Goal: Book appointment/travel/reservation

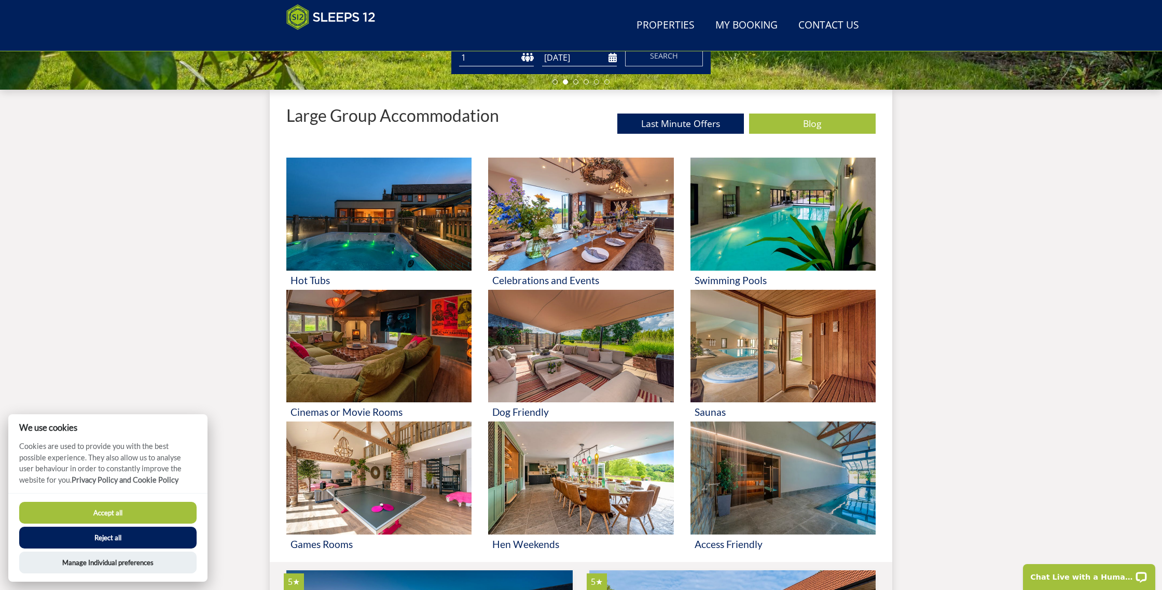
scroll to position [364, 0]
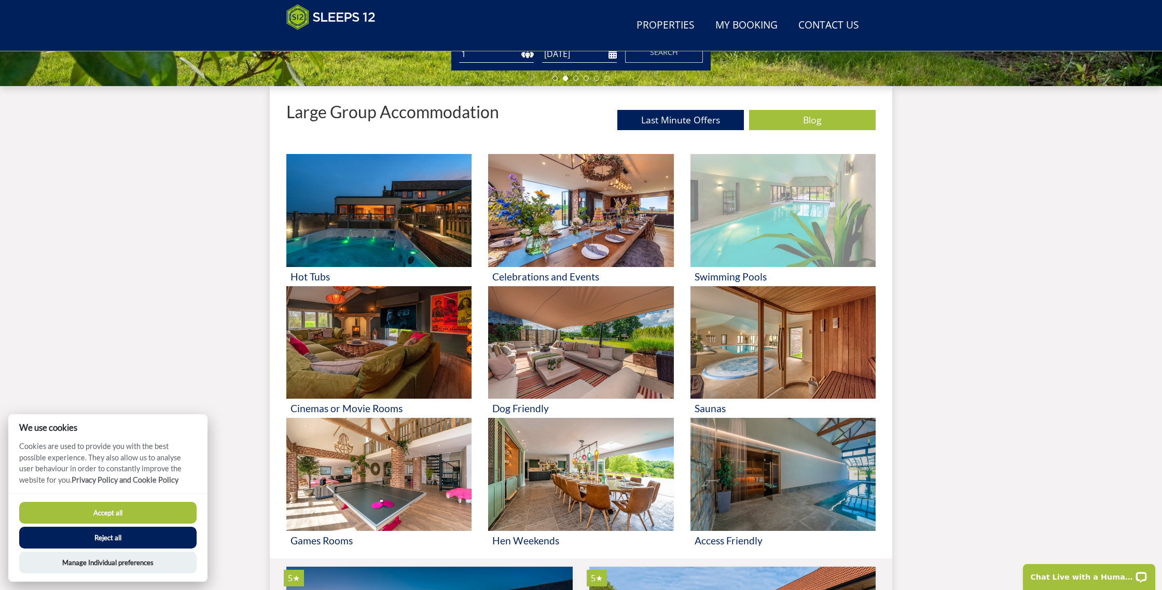
click at [741, 241] on img at bounding box center [783, 210] width 185 height 113
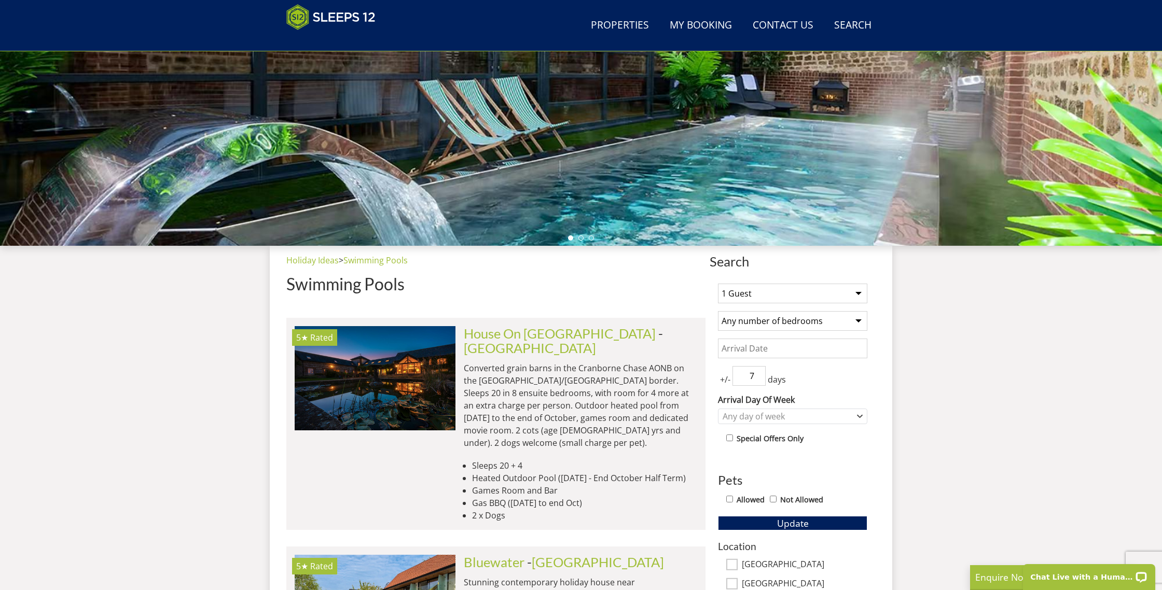
scroll to position [206, 0]
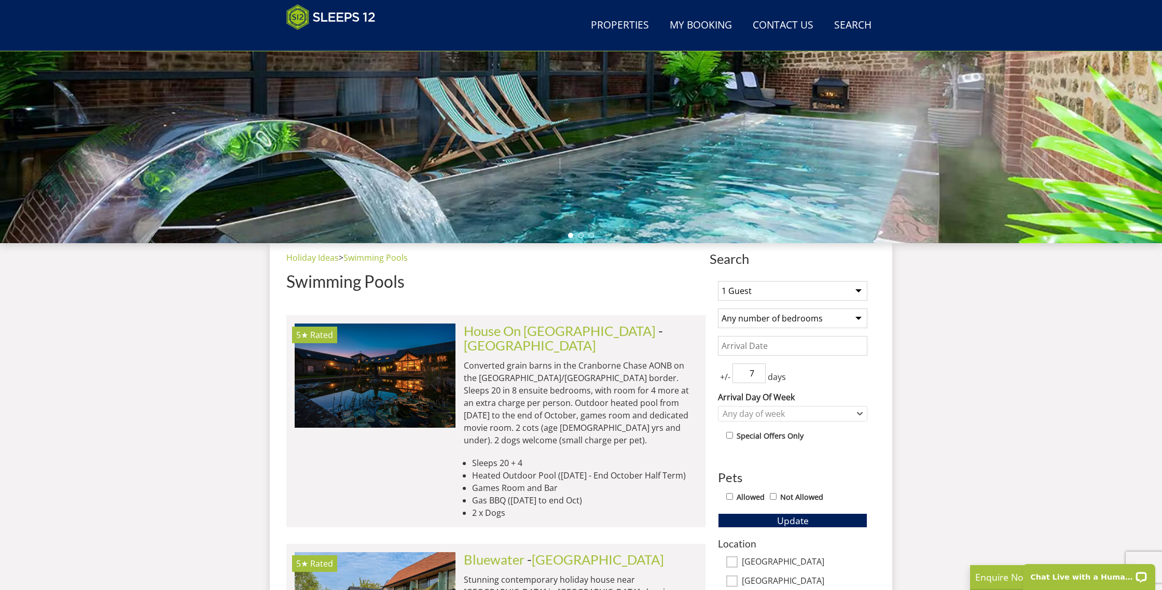
click at [856, 293] on select "1 Guest 2 Guests 3 Guests 4 Guests 5 Guests 6 Guests 7 Guests 8 Guests 9 Guests…" at bounding box center [792, 291] width 149 height 20
select select "14"
click at [718, 281] on select "1 Guest 2 Guests 3 Guests 4 Guests 5 Guests 6 Guests 7 Guests 8 Guests 9 Guests…" at bounding box center [792, 291] width 149 height 20
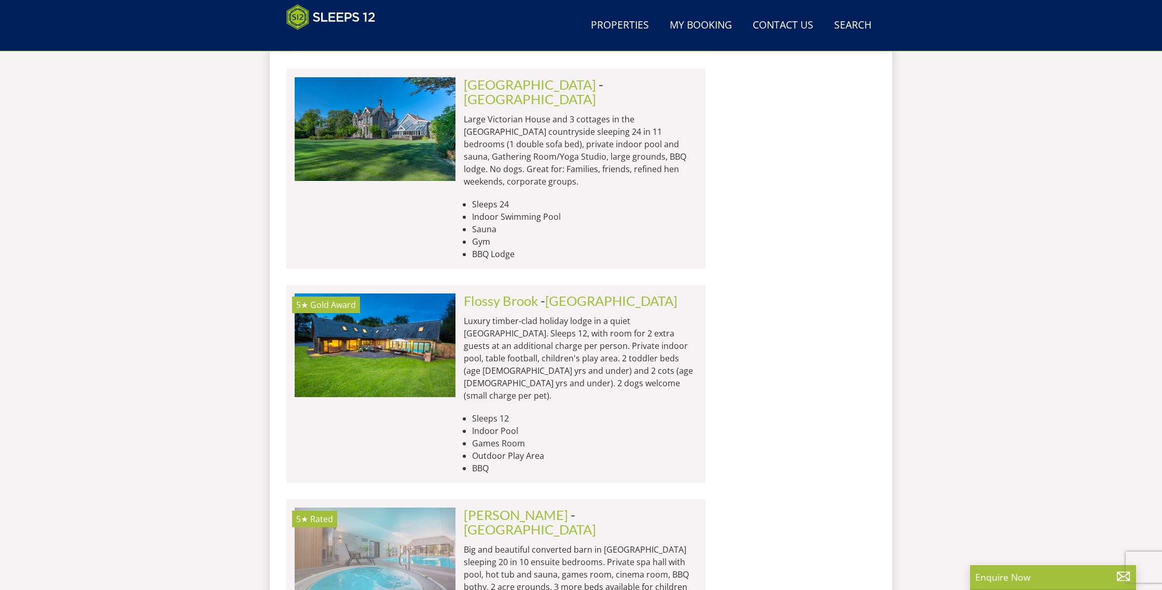
scroll to position [2473, 0]
click at [363, 507] on img at bounding box center [375, 559] width 161 height 104
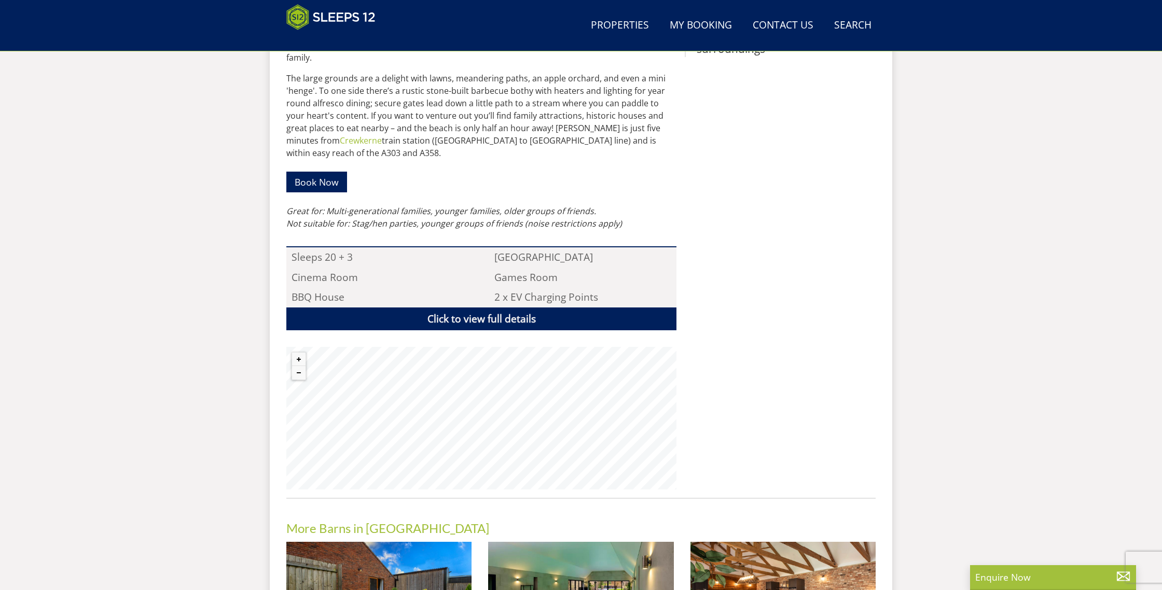
scroll to position [588, 0]
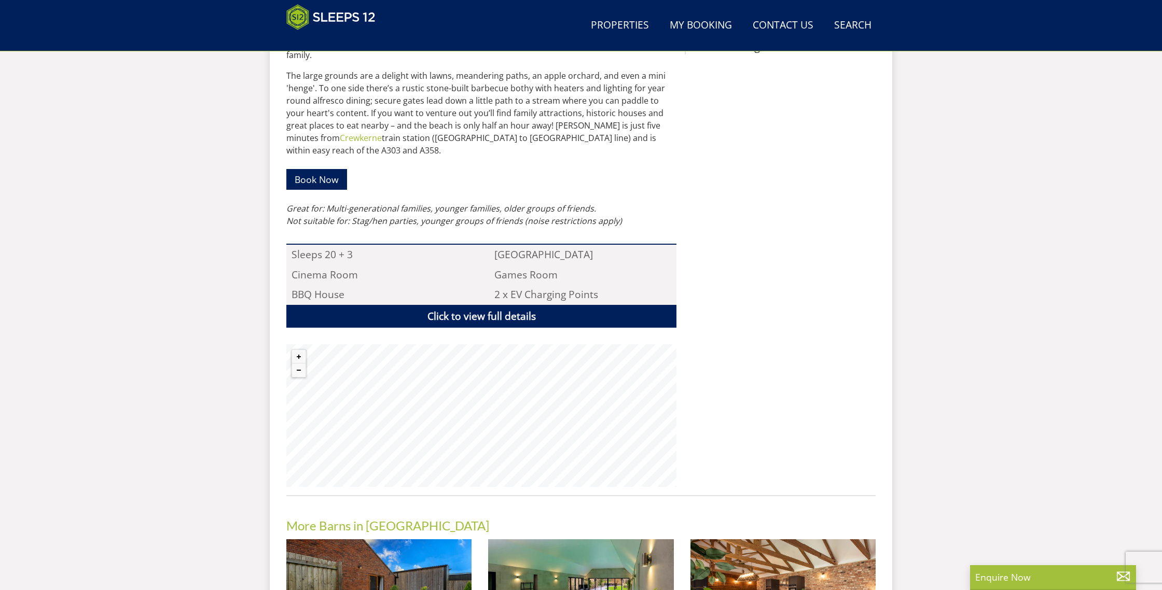
select select "14"
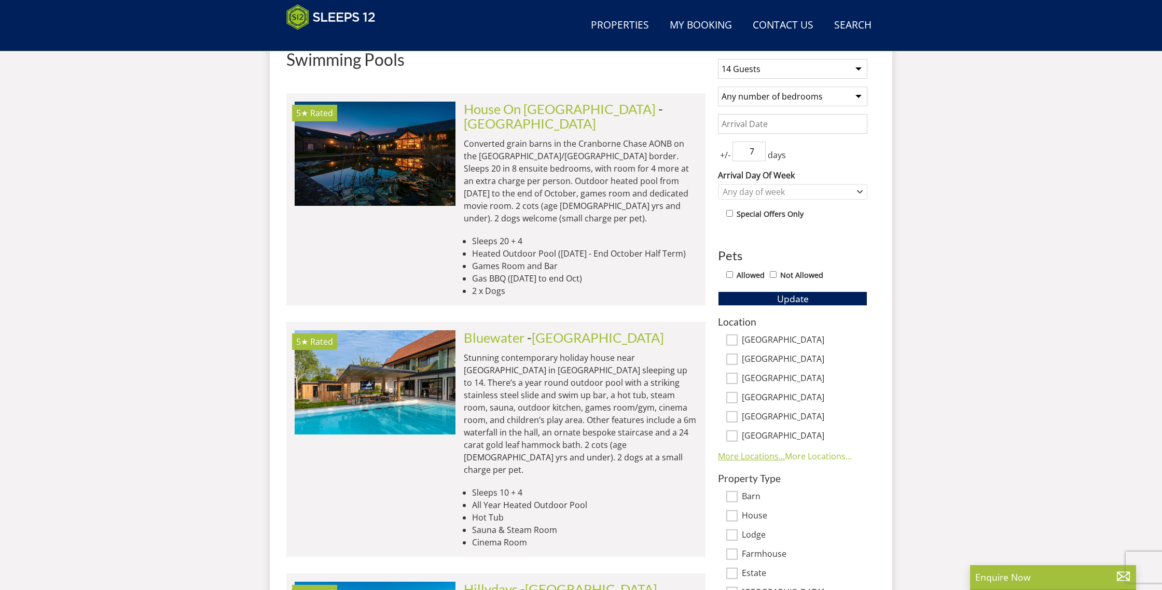
scroll to position [430, 0]
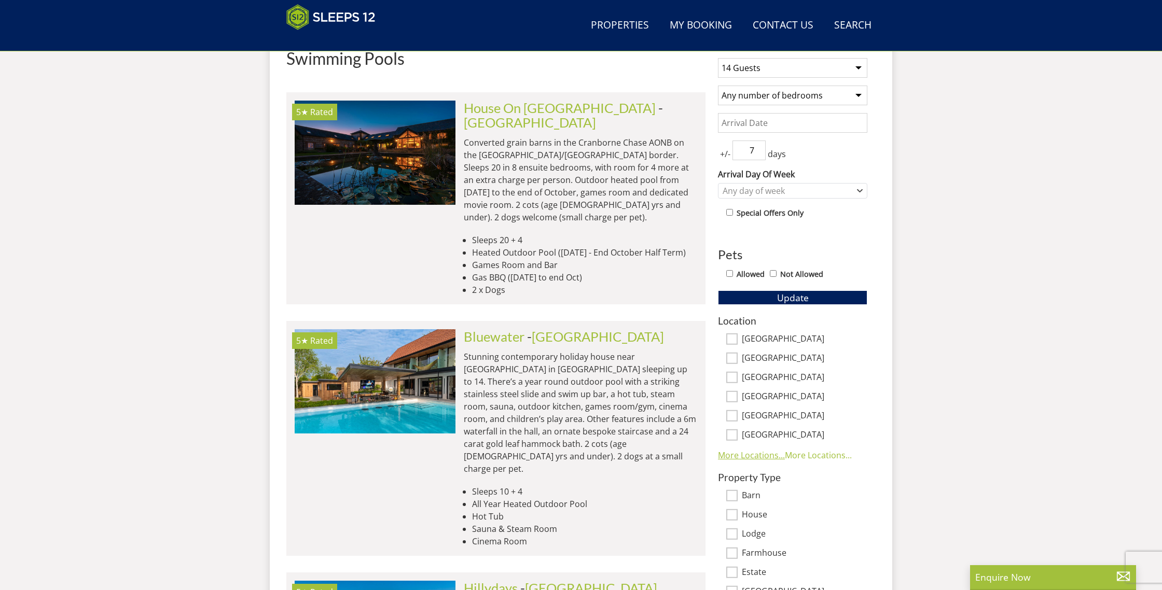
click at [778, 453] on link "More Locations..." at bounding box center [751, 455] width 67 height 11
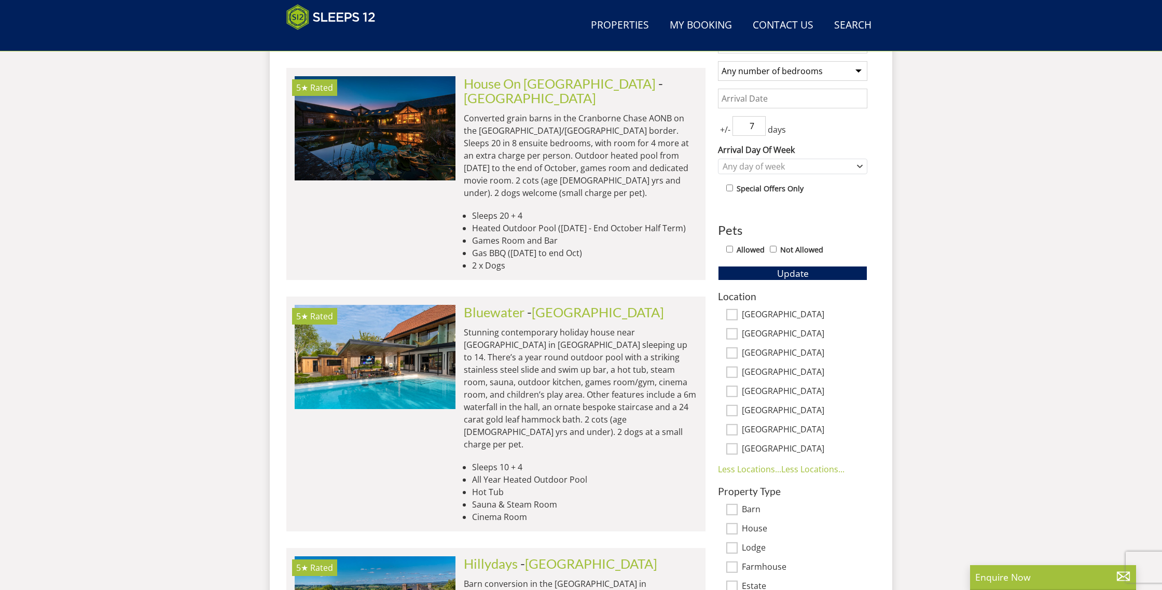
scroll to position [455, 0]
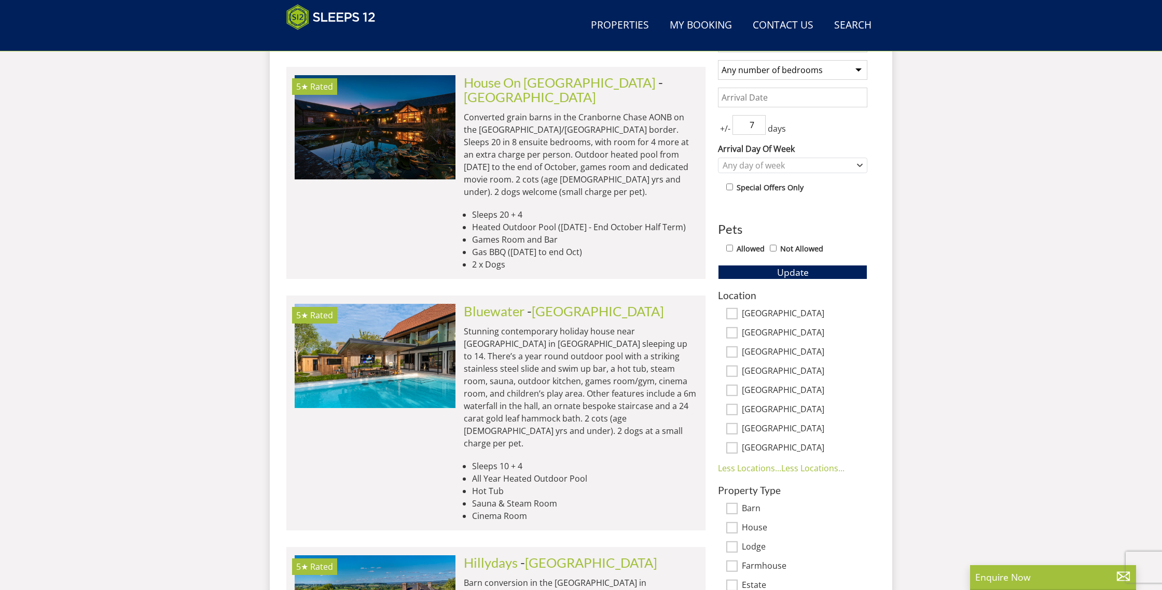
click at [734, 430] on input "[GEOGRAPHIC_DATA]" at bounding box center [731, 428] width 11 height 11
checkbox input "true"
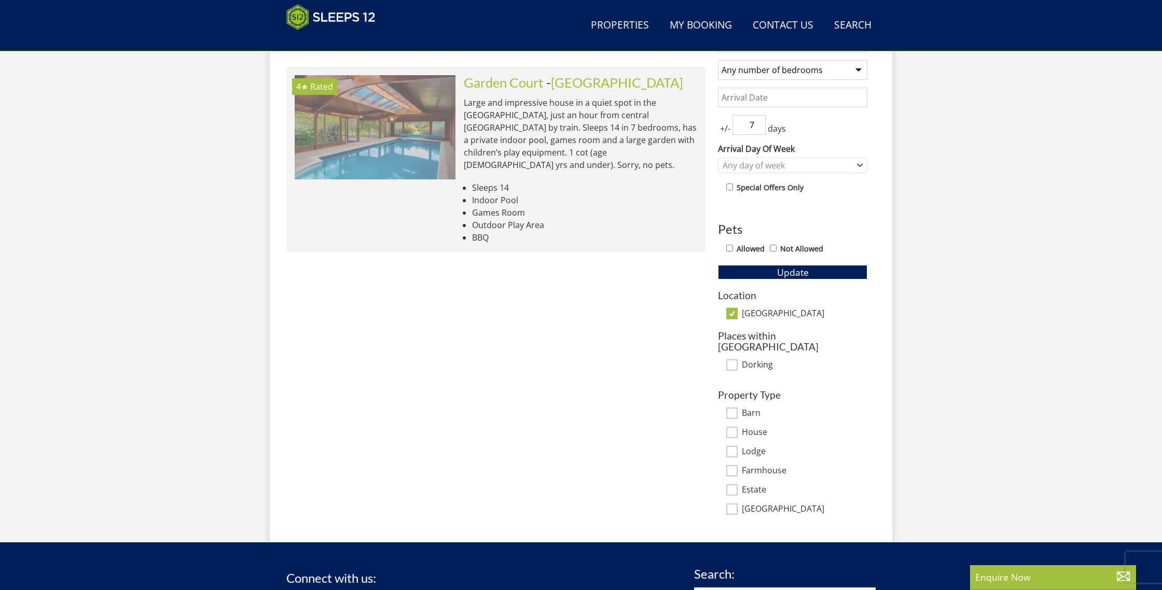
click at [408, 136] on img at bounding box center [375, 127] width 161 height 104
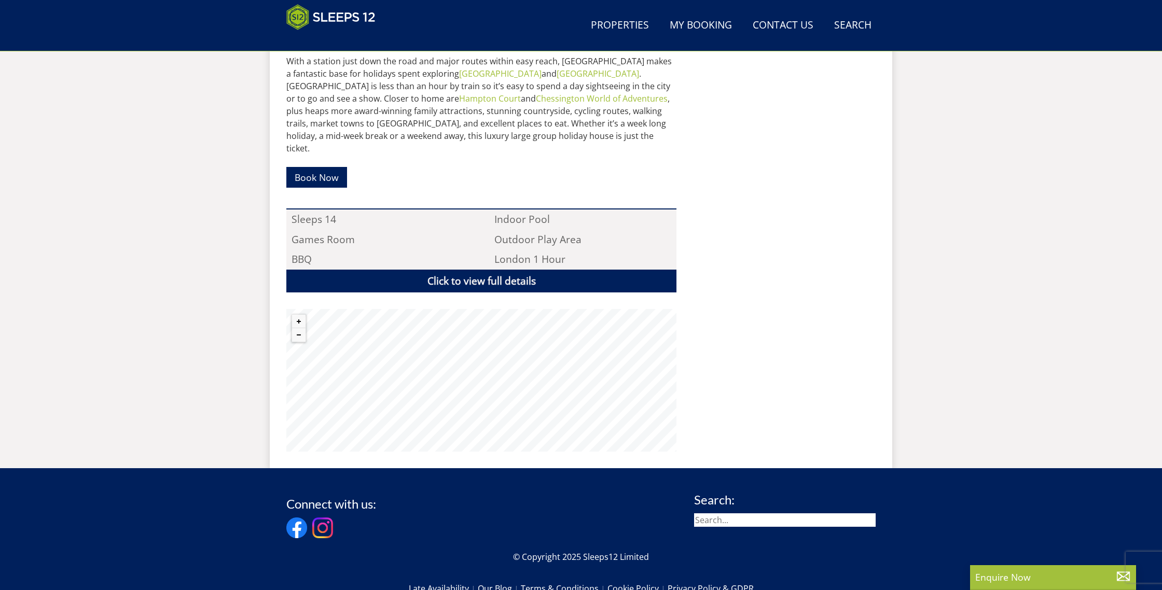
scroll to position [590, 0]
